Goal: Task Accomplishment & Management: Manage account settings

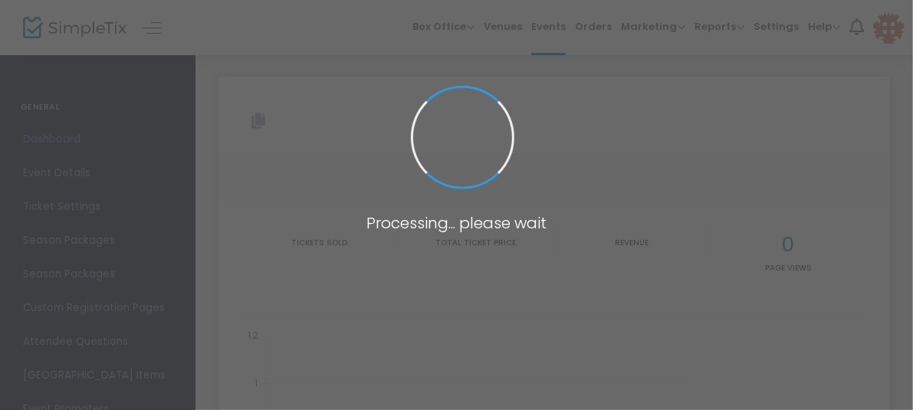
type input "[URL][DOMAIN_NAME]"
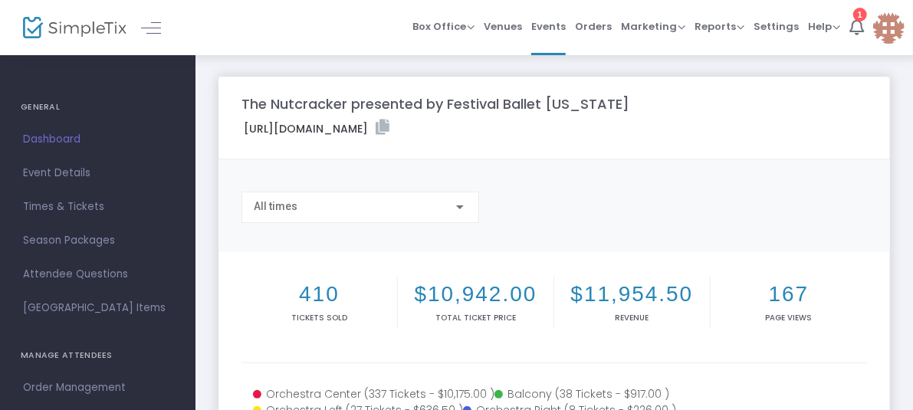
click at [51, 130] on span "Dashboard" at bounding box center [97, 139] width 149 height 20
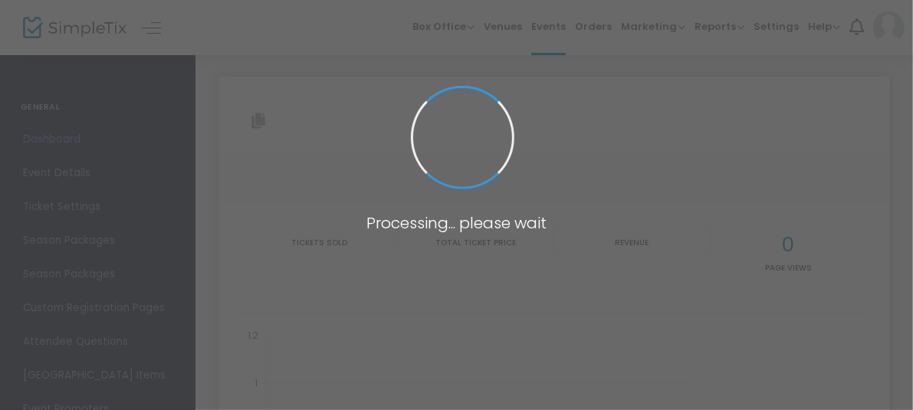
type input "[URL][DOMAIN_NAME]"
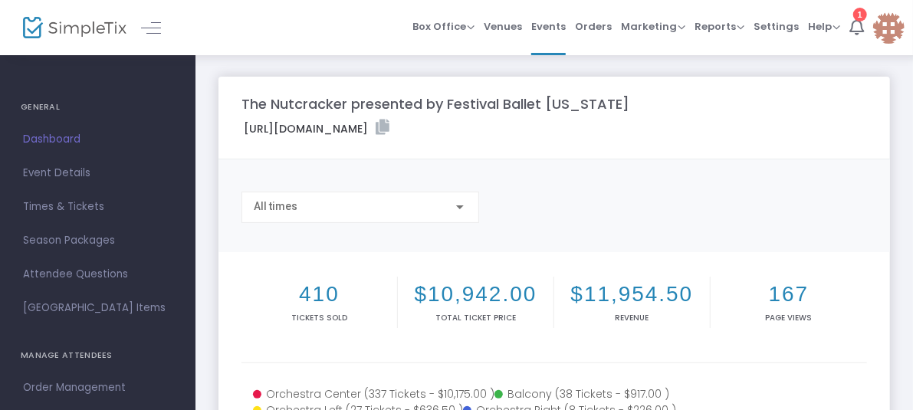
click at [70, 137] on span "Dashboard" at bounding box center [97, 139] width 149 height 20
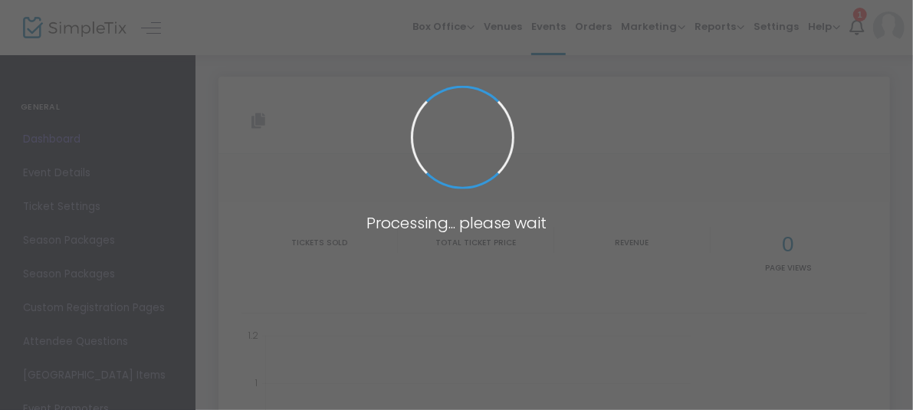
type input "[URL][DOMAIN_NAME]"
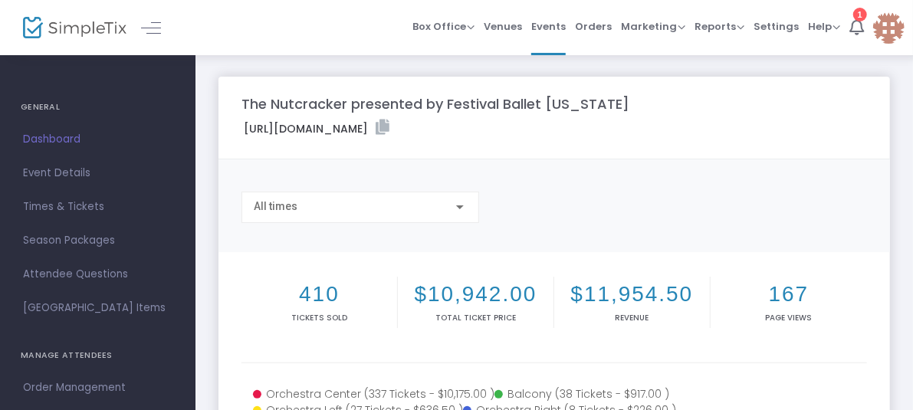
click at [61, 133] on span "Dashboard" at bounding box center [97, 139] width 149 height 20
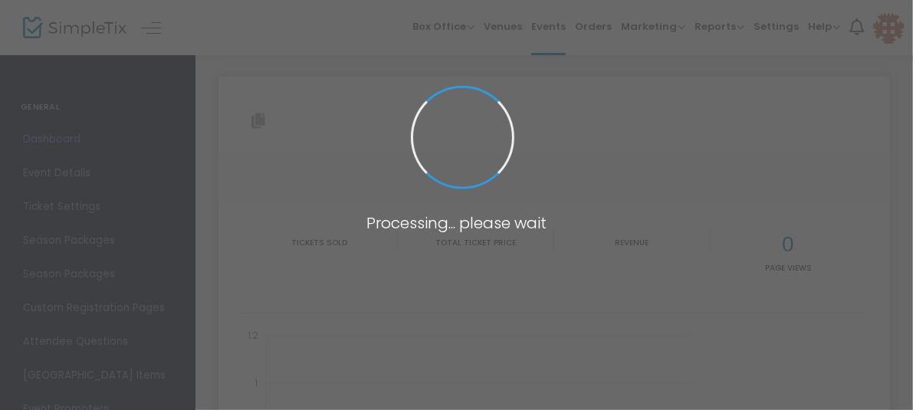
type input "[URL][DOMAIN_NAME]"
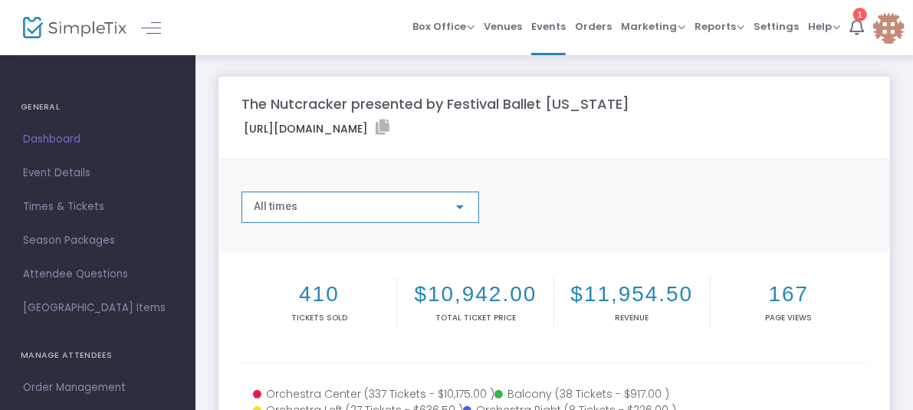
click at [308, 213] on div "All times" at bounding box center [353, 207] width 199 height 12
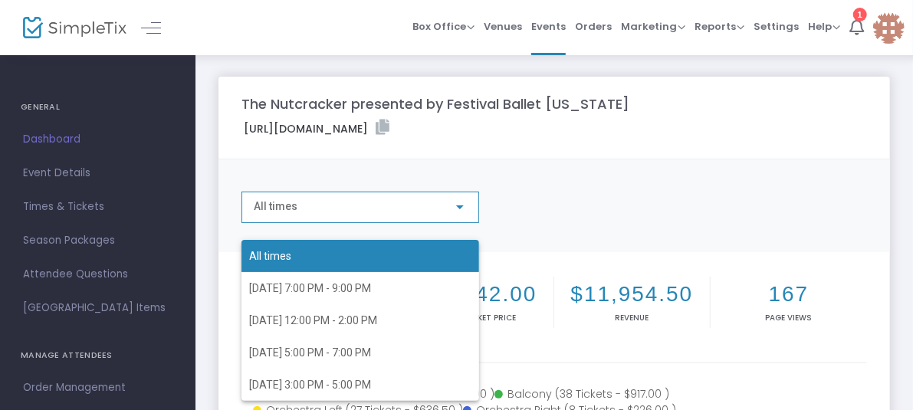
click at [54, 175] on div at bounding box center [456, 205] width 913 height 410
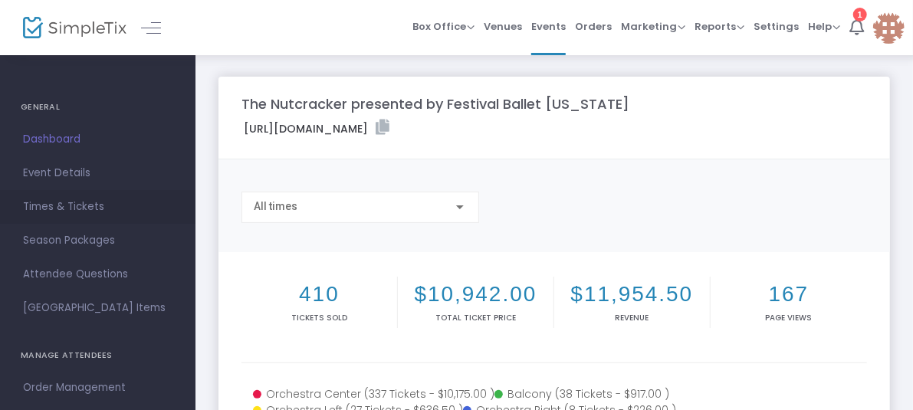
click at [60, 212] on span "Times & Tickets" at bounding box center [97, 207] width 149 height 20
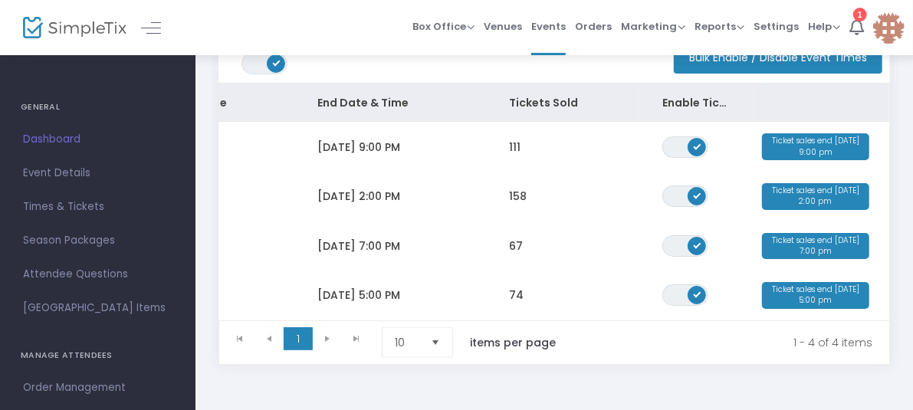
scroll to position [107, 0]
